Goal: Information Seeking & Learning: Learn about a topic

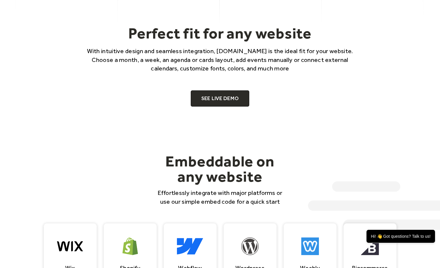
scroll to position [363, 0]
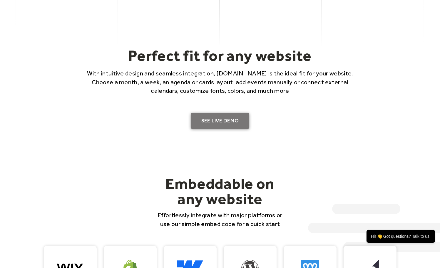
click at [215, 115] on link "SEE LIVE DEMO" at bounding box center [220, 121] width 59 height 16
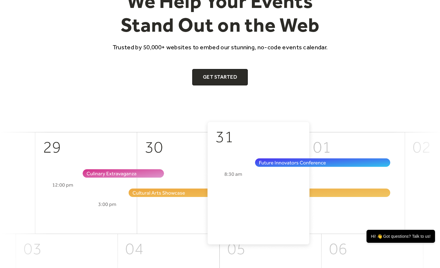
scroll to position [0, 0]
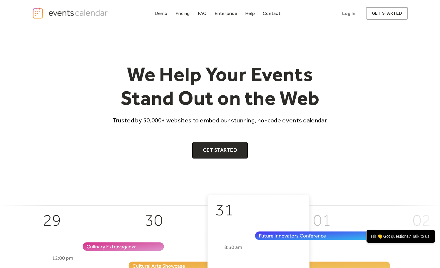
click at [185, 14] on div "Pricing" at bounding box center [182, 13] width 14 height 3
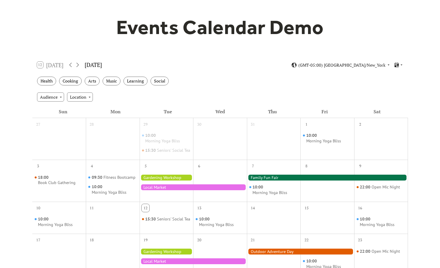
scroll to position [72, 0]
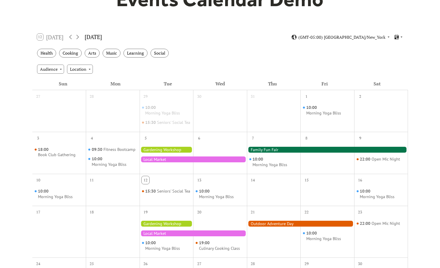
click at [160, 153] on div at bounding box center [167, 150] width 54 height 6
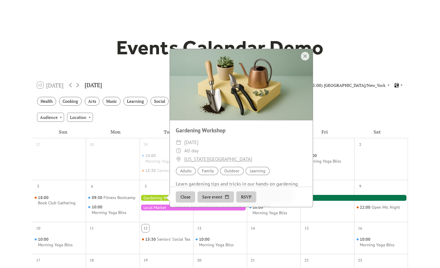
scroll to position [0, 0]
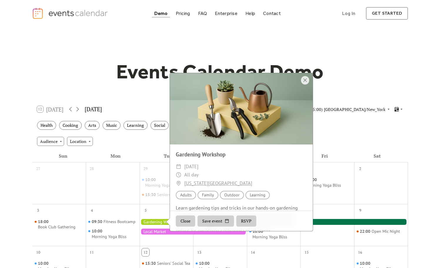
click at [34, 140] on div "Audience Location" at bounding box center [220, 141] width 376 height 16
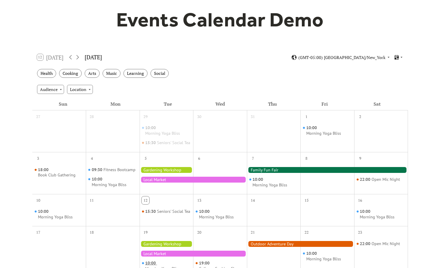
scroll to position [50, 0]
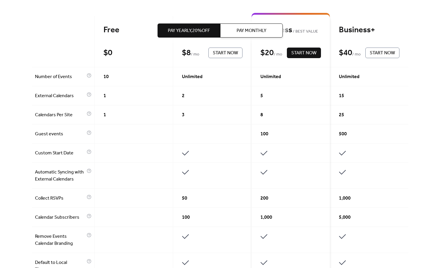
scroll to position [158, 0]
